Goal: Information Seeking & Learning: Learn about a topic

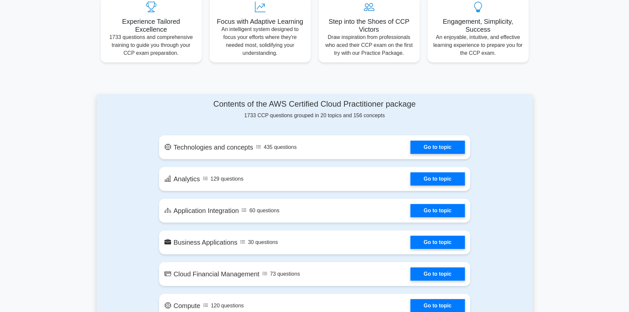
scroll to position [317, 0]
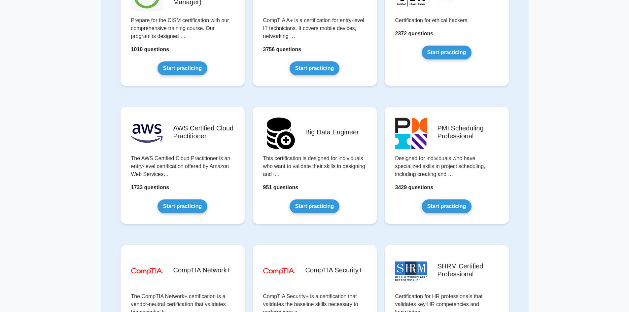
scroll to position [942, 0]
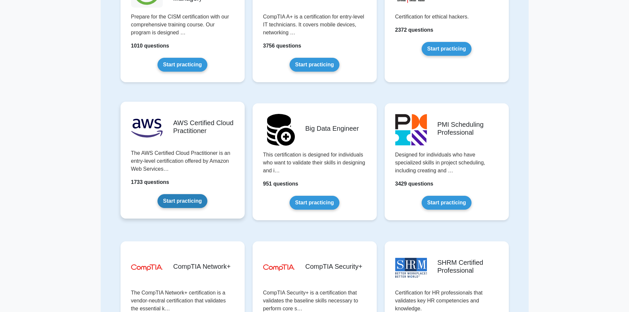
click at [182, 200] on link "Start practicing" at bounding box center [183, 201] width 50 height 14
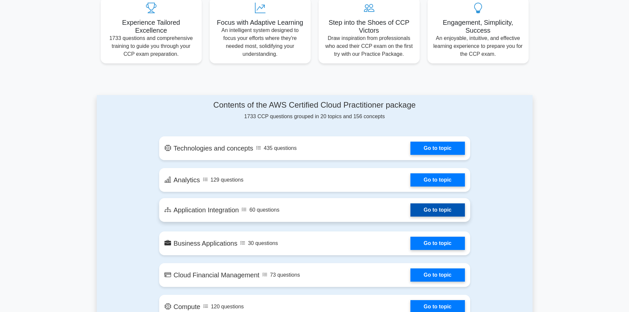
scroll to position [277, 0]
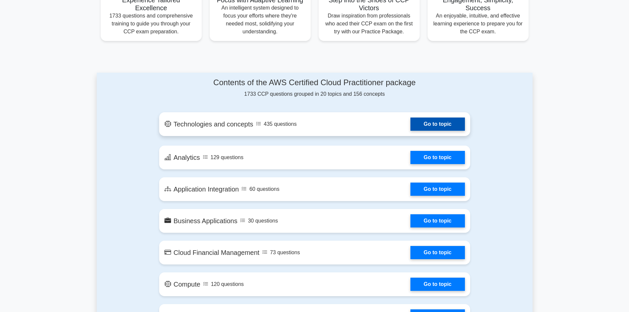
click at [450, 127] on link "Go to topic" at bounding box center [438, 124] width 54 height 13
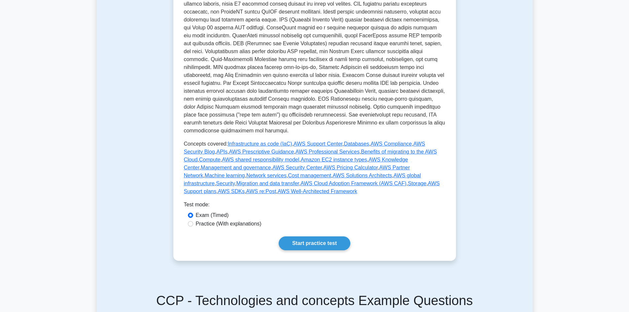
scroll to position [198, 0]
